Goal: Information Seeking & Learning: Learn about a topic

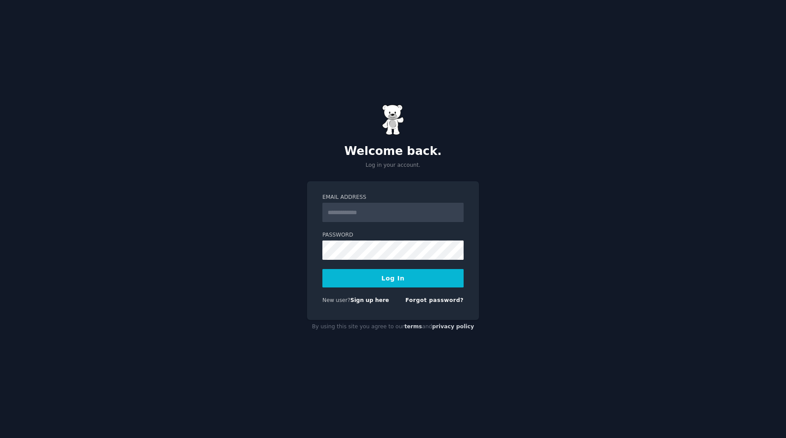
click at [345, 212] on input "Email Address" at bounding box center [392, 212] width 141 height 19
click at [216, 272] on div "Welcome back. Log in your account. Email Address Password Log In New user? Sign…" at bounding box center [393, 219] width 786 height 438
click at [362, 302] on link "Sign up here" at bounding box center [369, 300] width 39 height 6
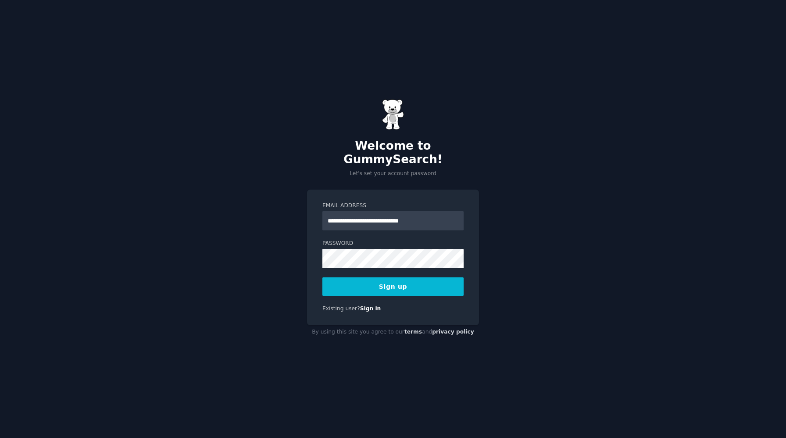
type input "**********"
click at [406, 280] on button "Sign up" at bounding box center [392, 286] width 141 height 18
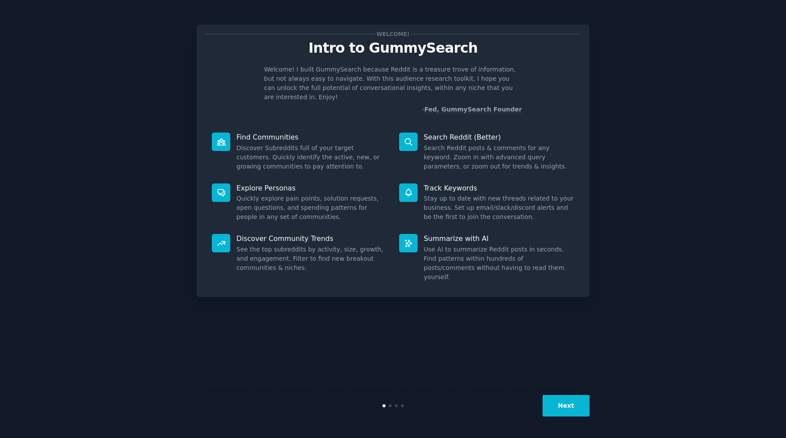
click at [577, 402] on button "Next" at bounding box center [566, 405] width 47 height 21
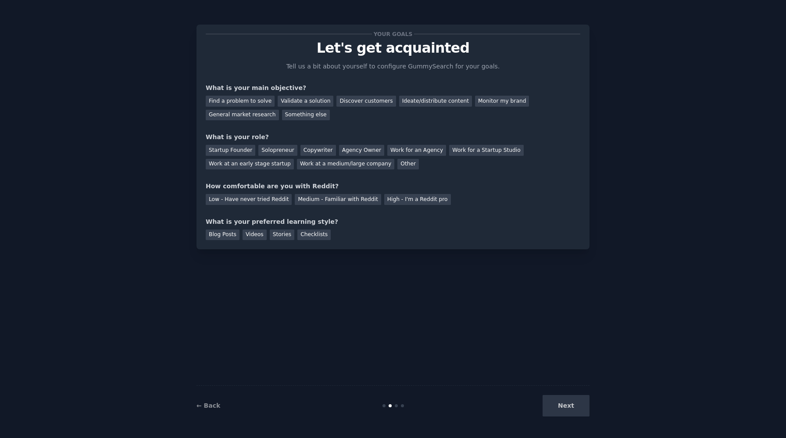
click at [577, 402] on div "Next" at bounding box center [523, 405] width 131 height 21
click at [573, 408] on div "Next" at bounding box center [523, 405] width 131 height 21
click at [562, 405] on div "Next" at bounding box center [523, 405] width 131 height 21
click at [260, 115] on div "General market research" at bounding box center [242, 115] width 73 height 11
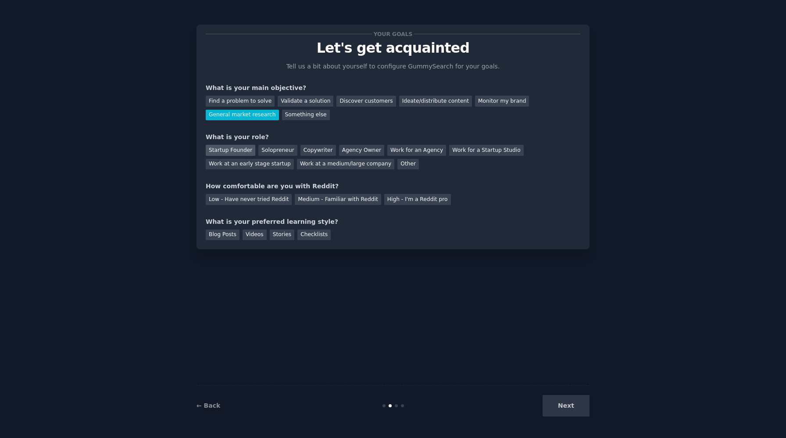
click at [234, 151] on div "Startup Founder" at bounding box center [231, 150] width 50 height 11
click at [324, 197] on div "Medium - Familiar with Reddit" at bounding box center [338, 199] width 86 height 11
click at [256, 234] on div "Videos" at bounding box center [255, 234] width 24 height 11
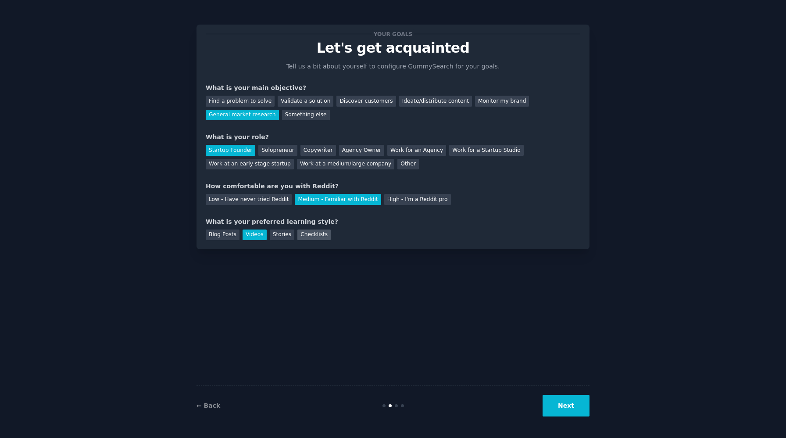
click at [320, 235] on div "Checklists" at bounding box center [313, 234] width 33 height 11
click at [258, 232] on div "Videos" at bounding box center [255, 234] width 24 height 11
click at [574, 409] on button "Next" at bounding box center [566, 405] width 47 height 21
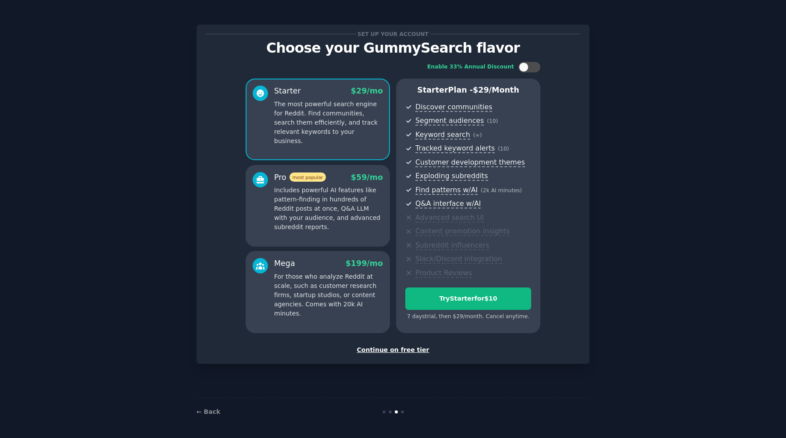
click at [396, 350] on div "Continue on free tier" at bounding box center [393, 349] width 375 height 9
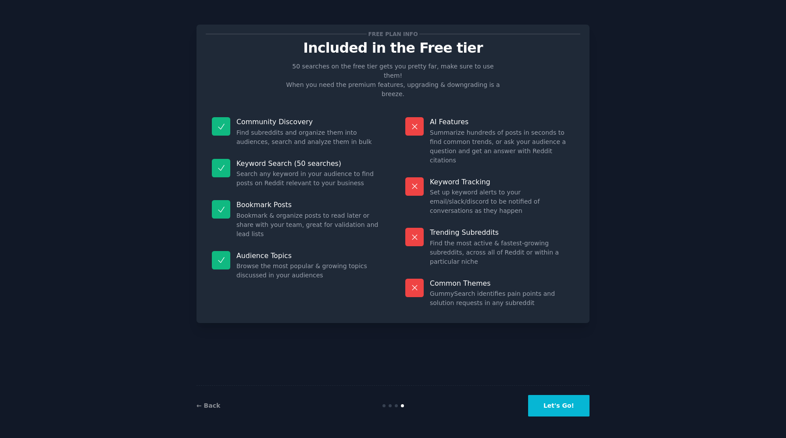
click at [555, 404] on button "Let's Go!" at bounding box center [558, 405] width 61 height 21
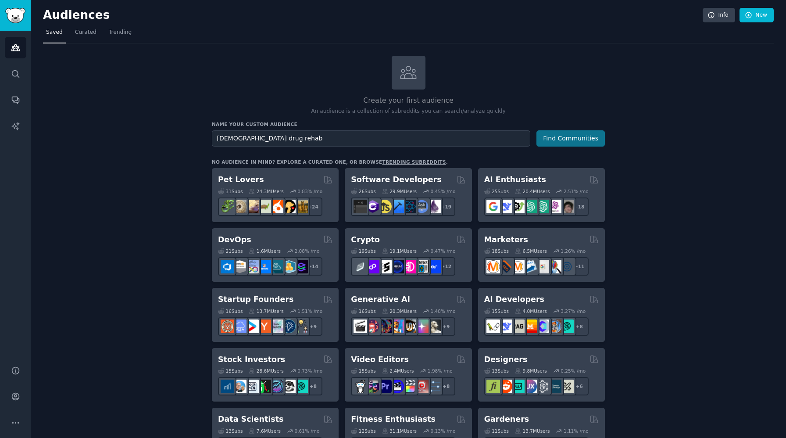
type input "lgbtq drug rehab"
click at [570, 143] on button "Find Communities" at bounding box center [570, 138] width 68 height 16
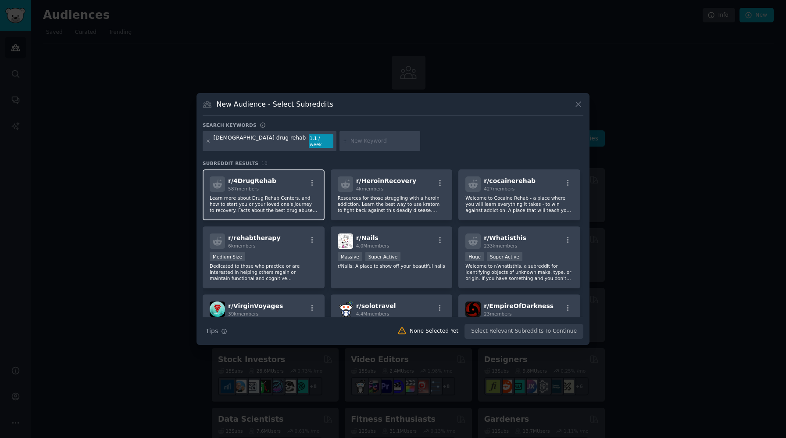
click at [276, 205] on p "Learn more about Drug Rehab Centers, and how to start you or your loved one's j…" at bounding box center [264, 204] width 108 height 18
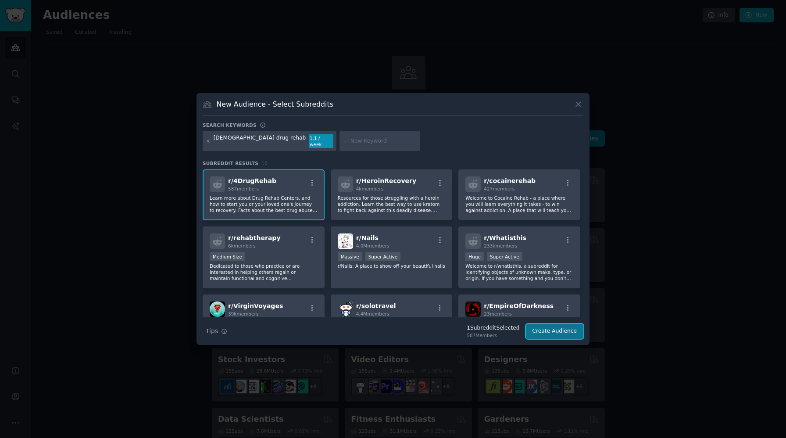
click at [554, 329] on button "Create Audience" at bounding box center [555, 331] width 58 height 15
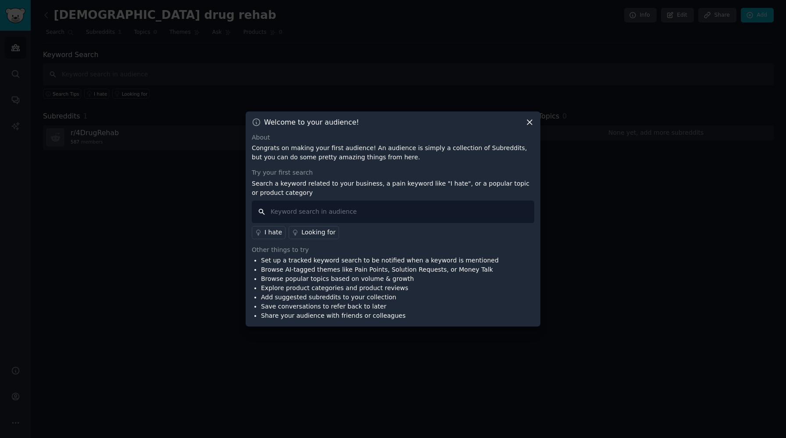
click at [289, 215] on input "text" at bounding box center [393, 211] width 283 height 22
type input "l"
type input "tell me something super unique that users stated that most people don't think a…"
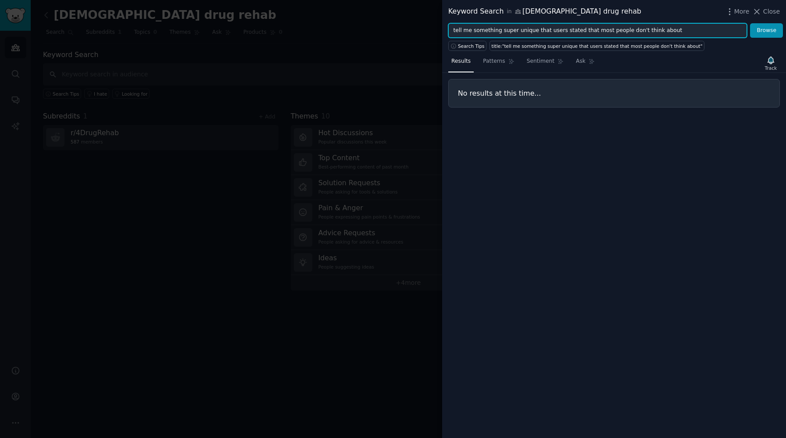
drag, startPoint x: 699, startPoint y: 30, endPoint x: 444, endPoint y: 26, distance: 254.9
click at [444, 26] on div "tell me something super unique that users stated that most people don't think a…" at bounding box center [614, 30] width 344 height 15
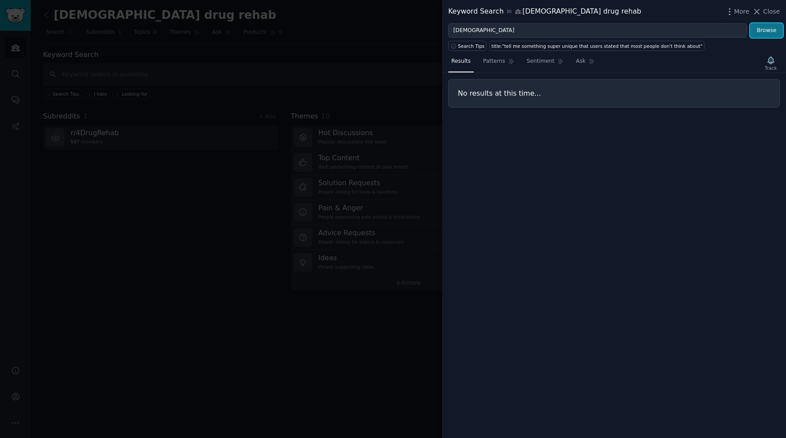
click at [762, 29] on button "Browse" at bounding box center [766, 30] width 33 height 15
click at [488, 64] on span "Patterns" at bounding box center [494, 61] width 22 height 8
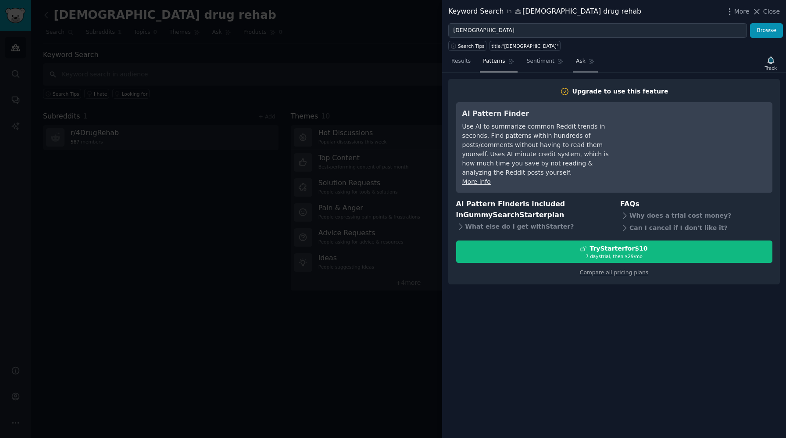
click at [579, 64] on span "Ask" at bounding box center [581, 61] width 10 height 8
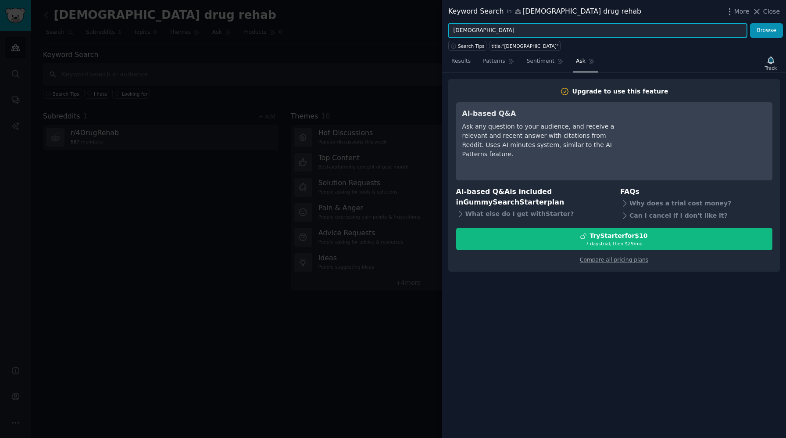
drag, startPoint x: 476, startPoint y: 32, endPoint x: 436, endPoint y: 31, distance: 39.9
click at [436, 31] on div "Keyword Search in lgbtq drug rehab More Close lgbtq Browse Search Tips title:"l…" at bounding box center [393, 219] width 786 height 438
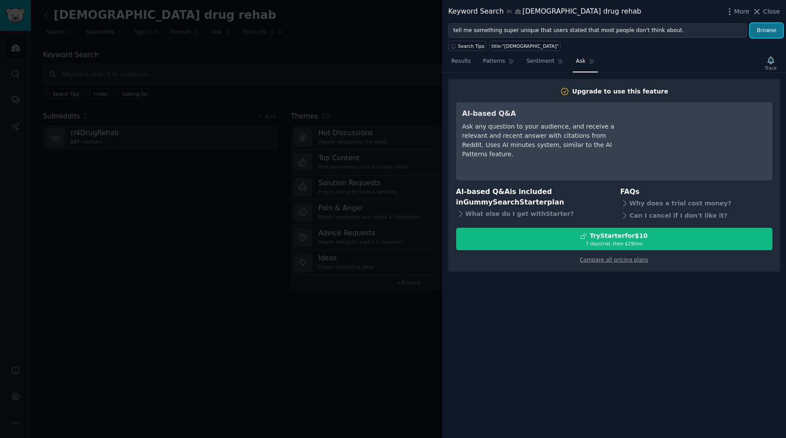
click at [768, 33] on button "Browse" at bounding box center [766, 30] width 33 height 15
click at [465, 65] on link "Results" at bounding box center [460, 63] width 25 height 18
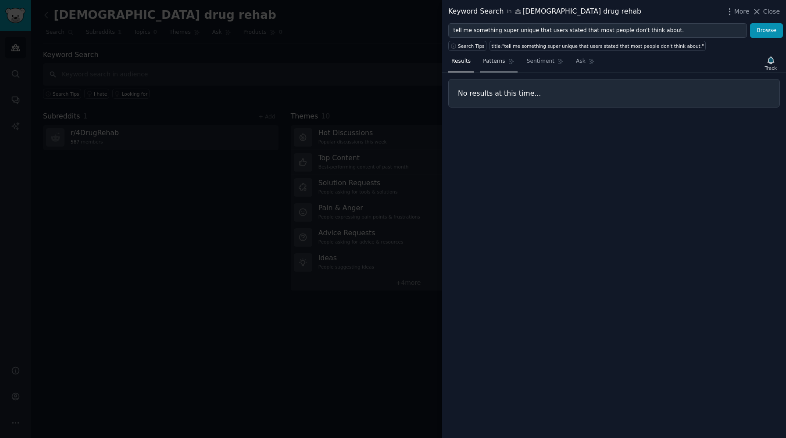
click at [500, 62] on span "Patterns" at bounding box center [494, 61] width 22 height 8
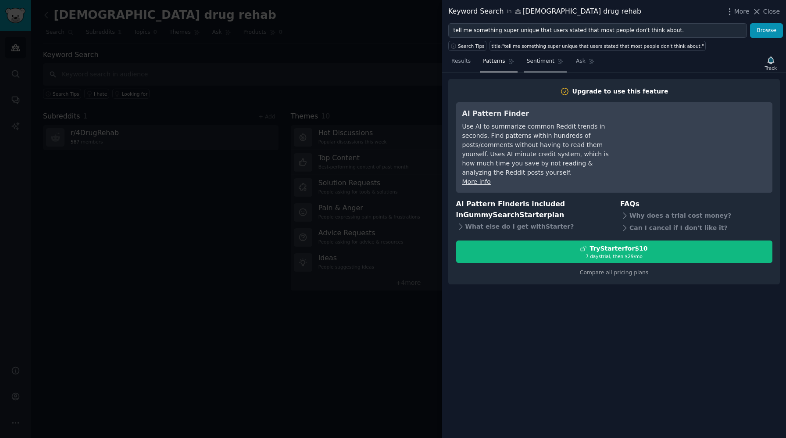
click at [547, 61] on span "Sentiment" at bounding box center [541, 61] width 28 height 8
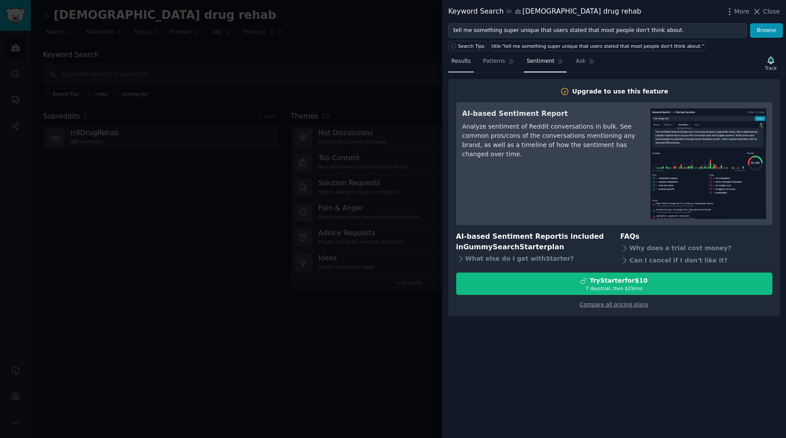
click at [469, 61] on span "Results" at bounding box center [460, 61] width 19 height 8
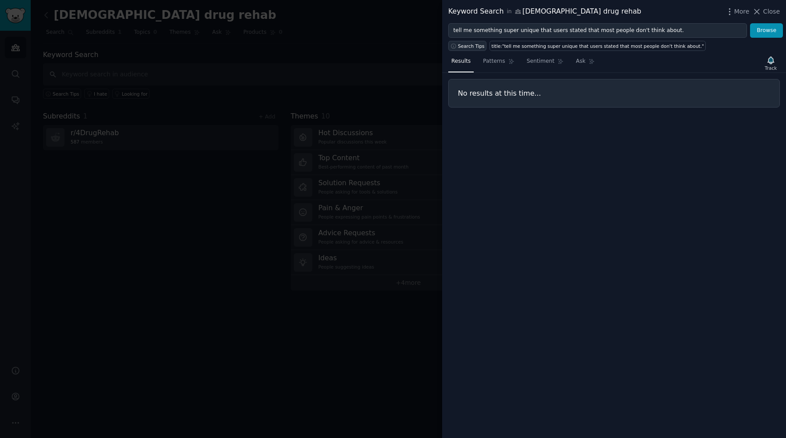
click at [469, 44] on span "Search Tips" at bounding box center [471, 46] width 27 height 6
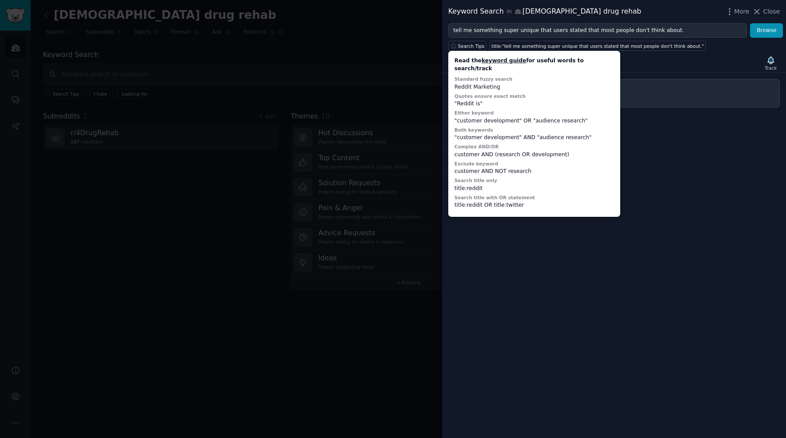
click at [667, 167] on div "Results Patterns Sentiment Ask Track No results at this time..." at bounding box center [614, 244] width 344 height 387
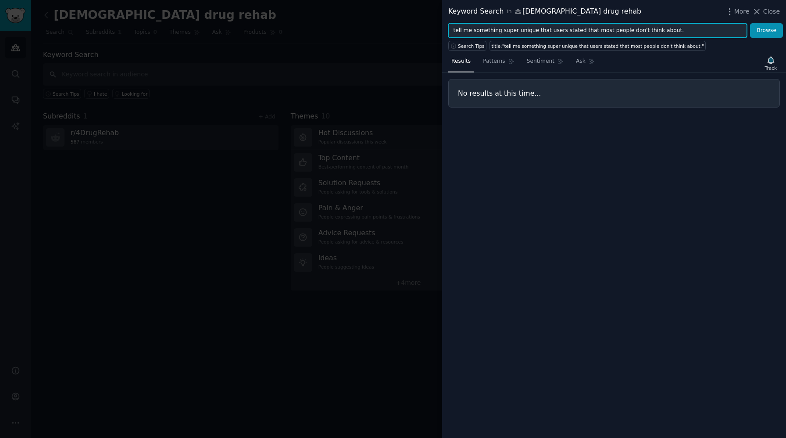
drag, startPoint x: 685, startPoint y: 33, endPoint x: 455, endPoint y: 29, distance: 229.9
click at [455, 29] on input "tell me something super unique that users stated that most people don't think a…" at bounding box center [597, 30] width 299 height 15
type input "t"
click at [750, 23] on button "Browse" at bounding box center [766, 30] width 33 height 15
type input "g"
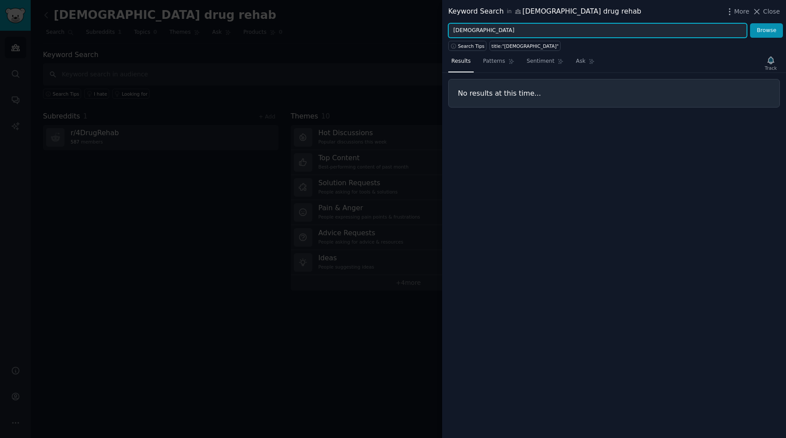
click at [750, 23] on button "Browse" at bounding box center [766, 30] width 33 height 15
type input "l"
click at [750, 23] on button "Browse" at bounding box center [766, 30] width 33 height 15
type input "b"
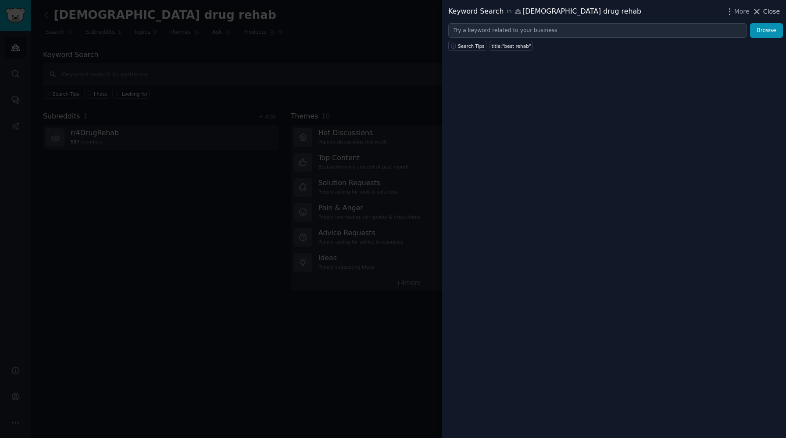
click at [773, 11] on span "Close" at bounding box center [771, 11] width 17 height 9
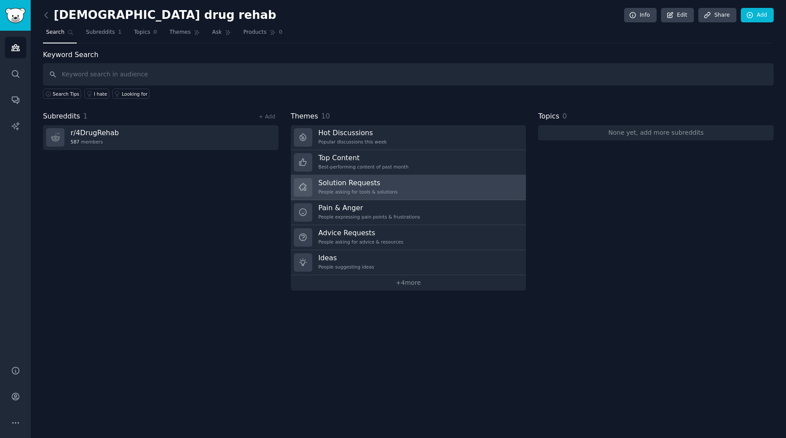
click at [346, 190] on div "People asking for tools & solutions" at bounding box center [357, 192] width 79 height 6
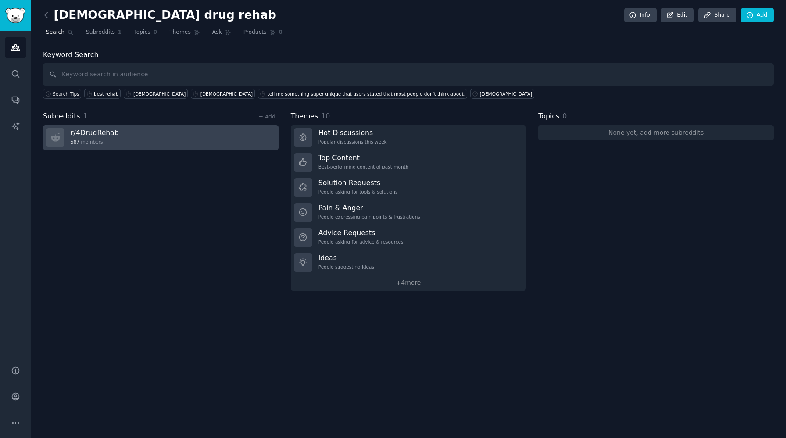
click at [89, 131] on h3 "r/ 4DrugRehab" at bounding box center [95, 132] width 48 height 9
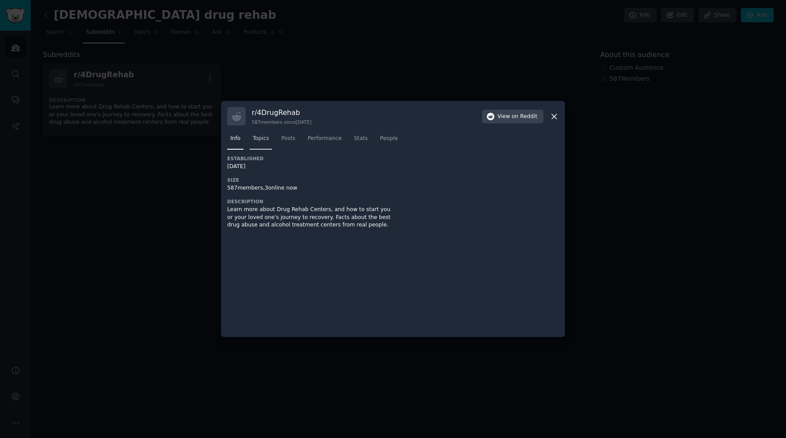
click at [258, 139] on span "Topics" at bounding box center [261, 139] width 16 height 8
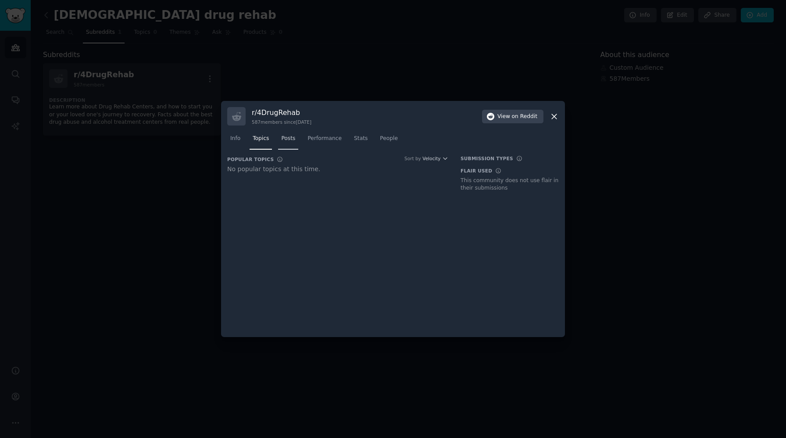
click at [287, 136] on span "Posts" at bounding box center [288, 139] width 14 height 8
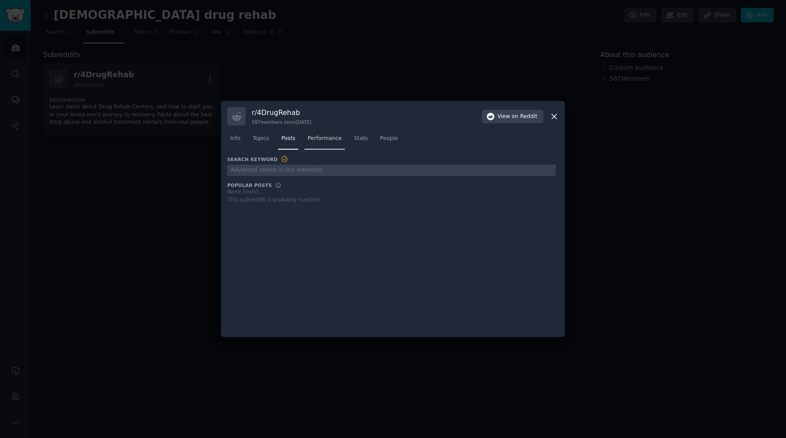
click at [324, 136] on span "Performance" at bounding box center [325, 139] width 34 height 8
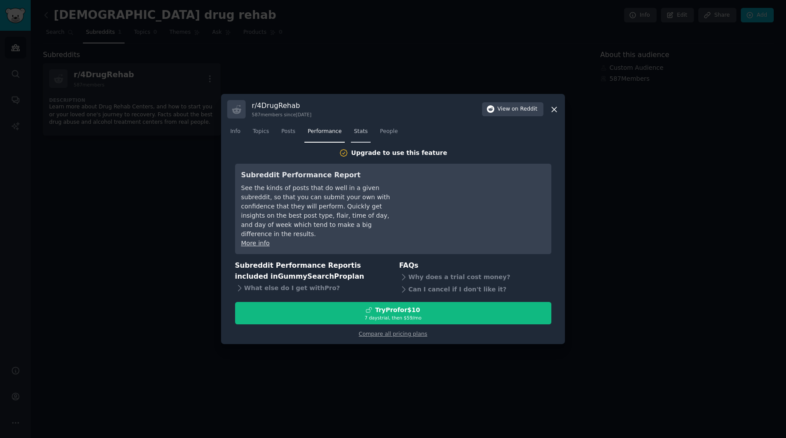
click at [358, 136] on span "Stats" at bounding box center [361, 132] width 14 height 8
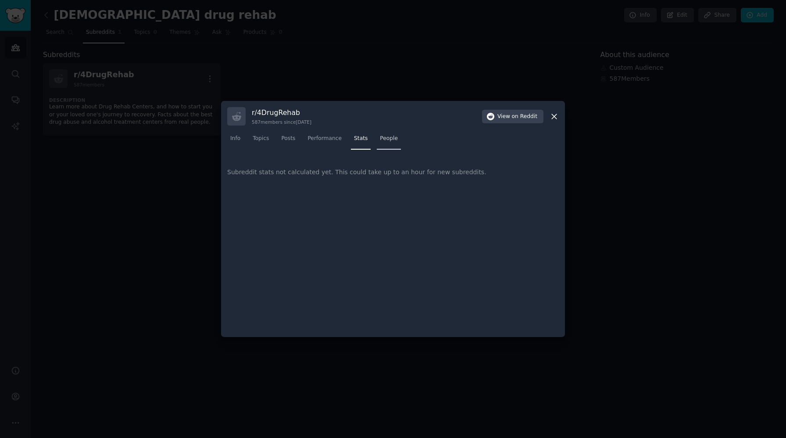
click at [383, 137] on span "People" at bounding box center [389, 139] width 18 height 8
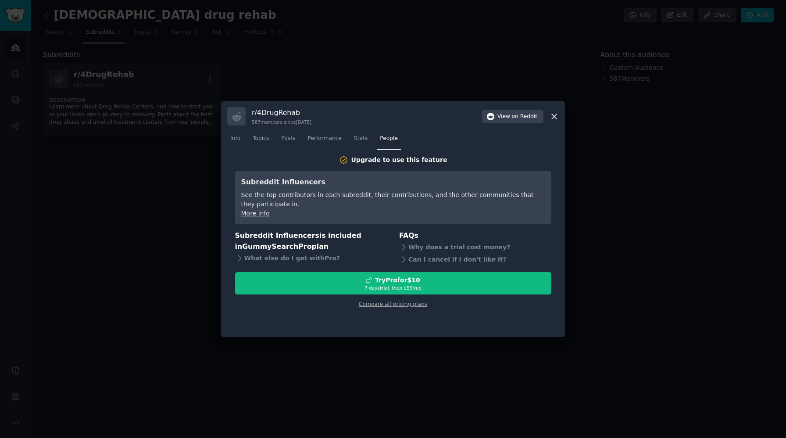
click at [555, 118] on icon at bounding box center [554, 116] width 9 height 9
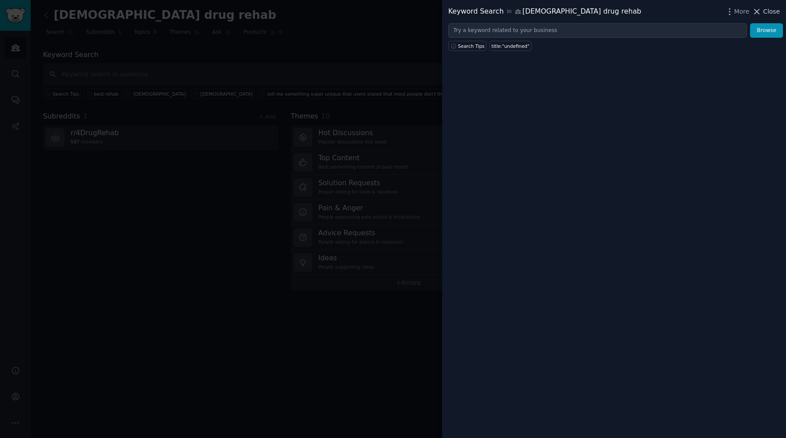
click at [769, 10] on span "Close" at bounding box center [771, 11] width 17 height 9
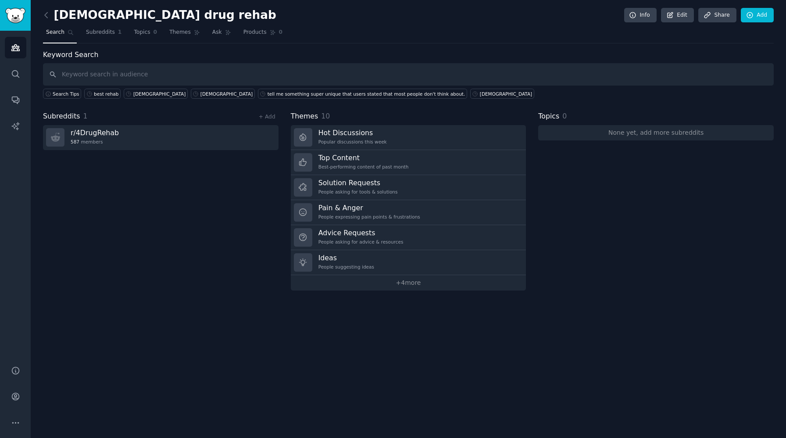
click at [57, 33] on span "Search" at bounding box center [55, 33] width 18 height 8
click at [89, 74] on input "text" at bounding box center [408, 74] width 731 height 22
type input "lgbtq sober"
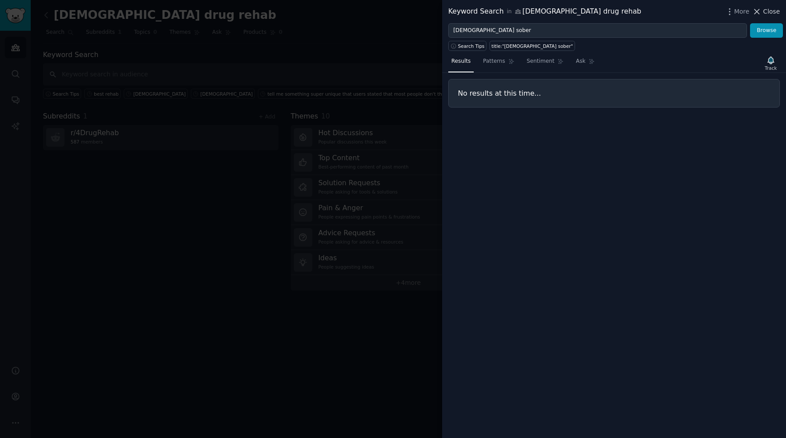
click at [760, 11] on icon at bounding box center [756, 11] width 9 height 9
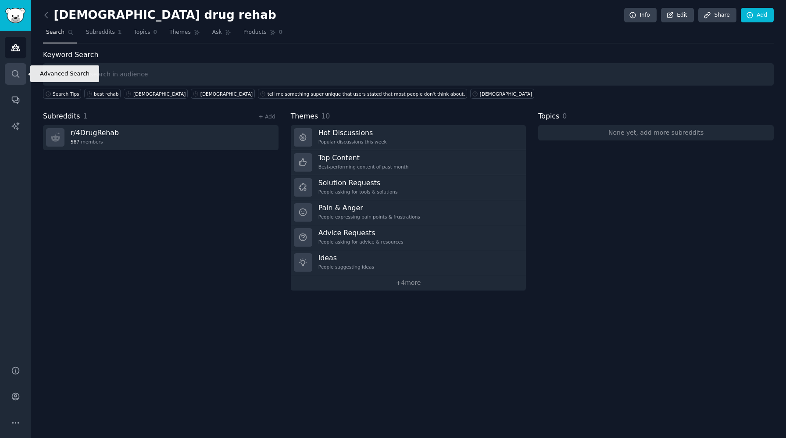
click at [16, 69] on icon "Sidebar" at bounding box center [15, 73] width 9 height 9
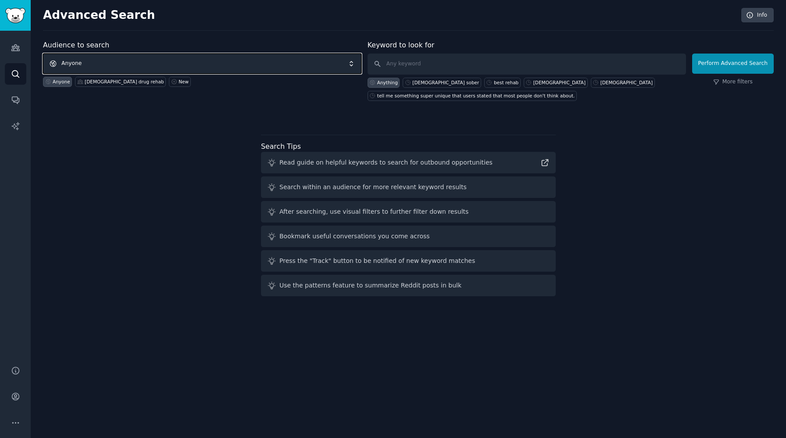
click at [71, 67] on span "Anyone" at bounding box center [202, 64] width 318 height 20
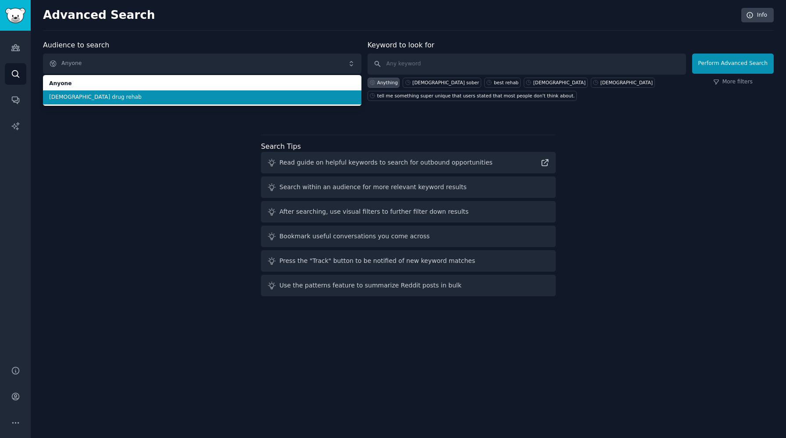
click at [70, 95] on span "lgbtq drug rehab" at bounding box center [202, 97] width 306 height 8
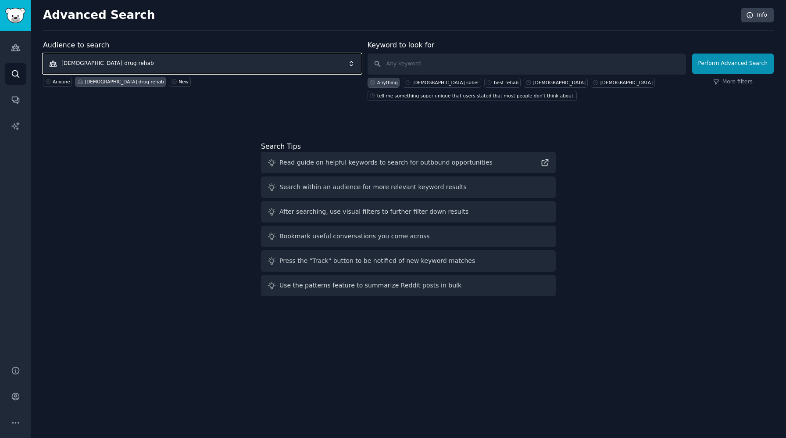
click at [101, 58] on span "lgbtq drug rehab" at bounding box center [202, 64] width 318 height 20
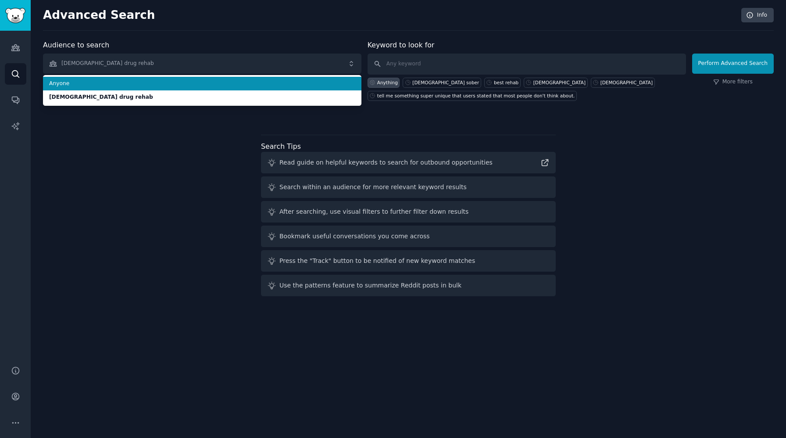
click at [86, 77] on li "Anyone" at bounding box center [202, 84] width 318 height 14
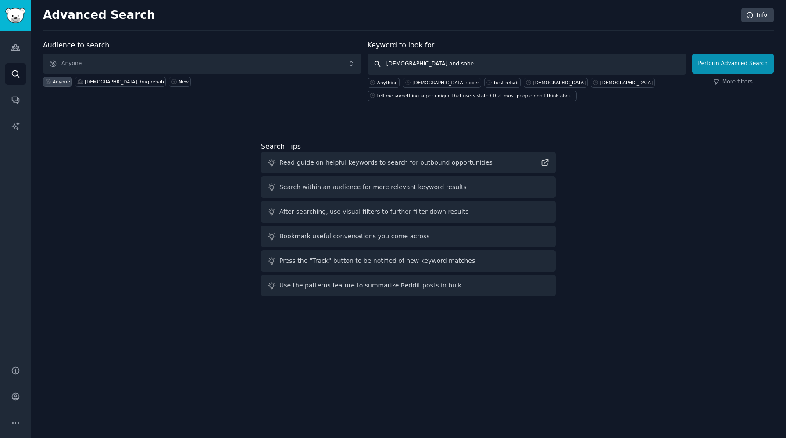
type input "gay and sober"
click button "Perform Advanced Search" at bounding box center [733, 64] width 82 height 20
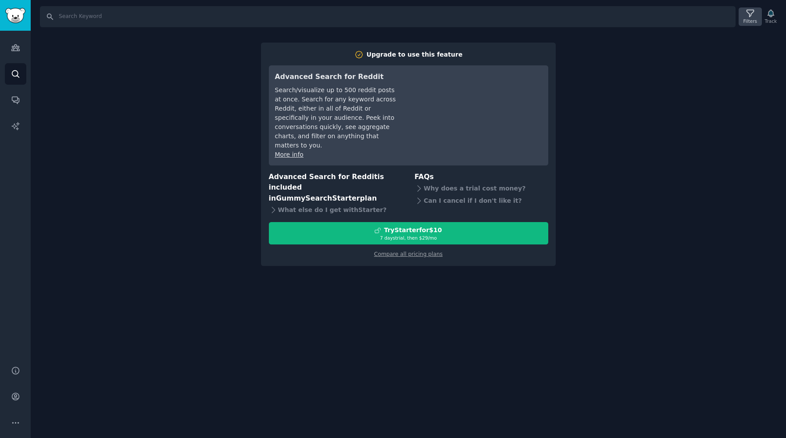
click at [751, 19] on div "Filters" at bounding box center [751, 21] width 14 height 6
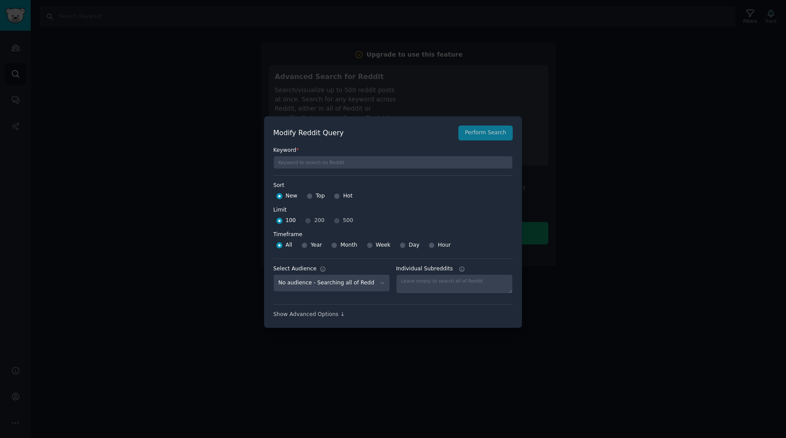
click at [702, 93] on div at bounding box center [393, 219] width 786 height 438
